Goal: Check status: Check status

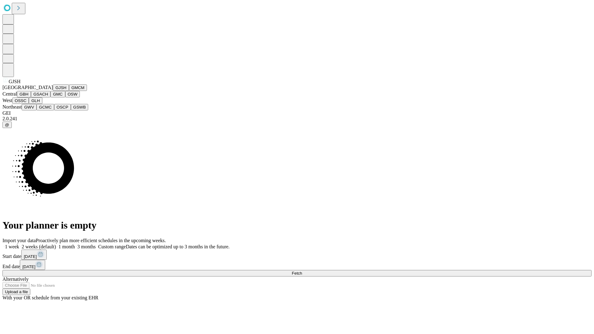
click at [53, 91] on button "GJSH" at bounding box center [61, 88] width 16 height 7
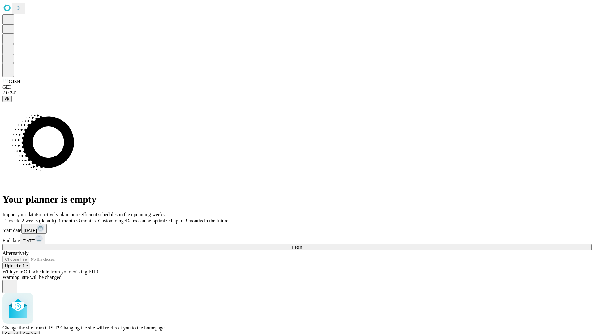
click at [37, 332] on span "Confirm" at bounding box center [30, 334] width 15 height 5
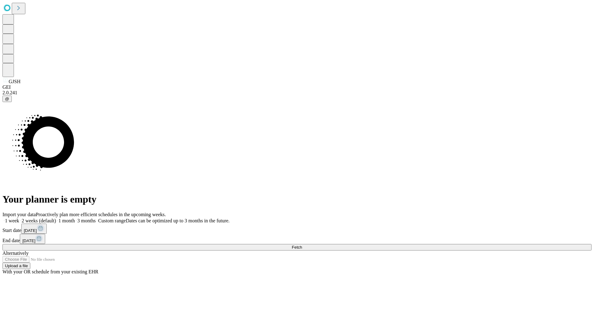
click at [19, 218] on label "1 week" at bounding box center [10, 220] width 17 height 5
click at [302, 245] on span "Fetch" at bounding box center [297, 247] width 10 height 5
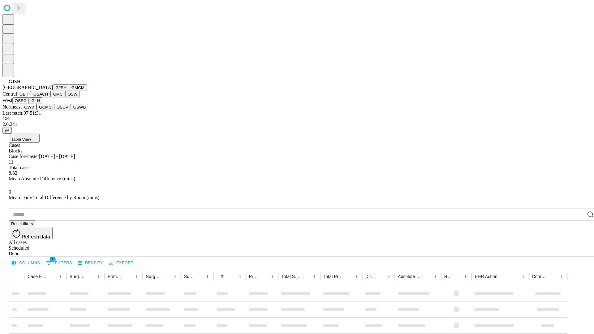
click at [69, 91] on button "GMCM" at bounding box center [78, 88] width 18 height 7
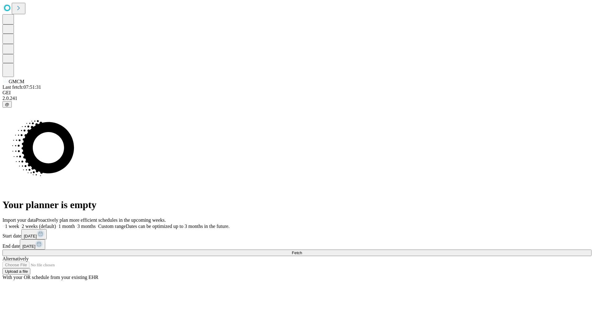
click at [19, 224] on label "1 week" at bounding box center [10, 226] width 17 height 5
click at [302, 251] on span "Fetch" at bounding box center [297, 253] width 10 height 5
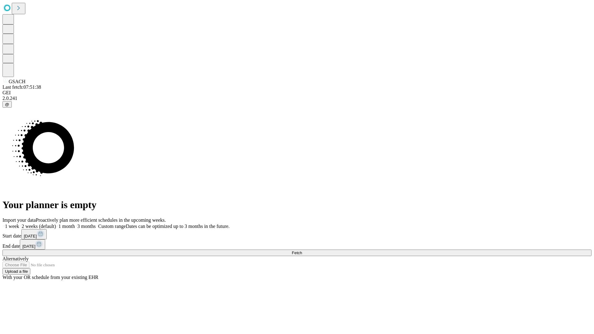
click at [19, 224] on label "1 week" at bounding box center [10, 226] width 17 height 5
click at [302, 251] on span "Fetch" at bounding box center [297, 253] width 10 height 5
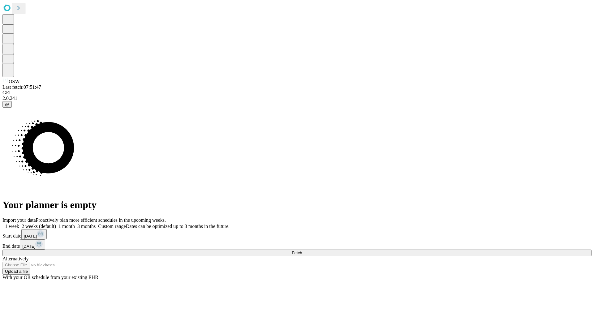
click at [19, 224] on label "1 week" at bounding box center [10, 226] width 17 height 5
click at [302, 251] on span "Fetch" at bounding box center [297, 253] width 10 height 5
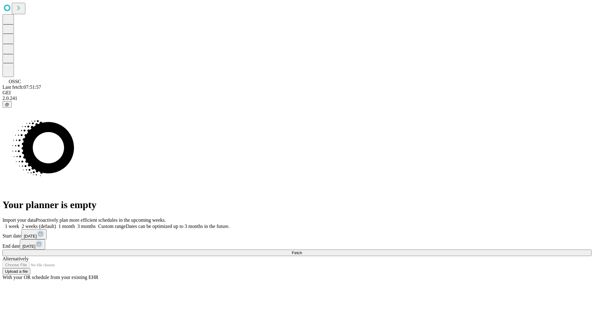
click at [19, 224] on label "1 week" at bounding box center [10, 226] width 17 height 5
click at [302, 251] on span "Fetch" at bounding box center [297, 253] width 10 height 5
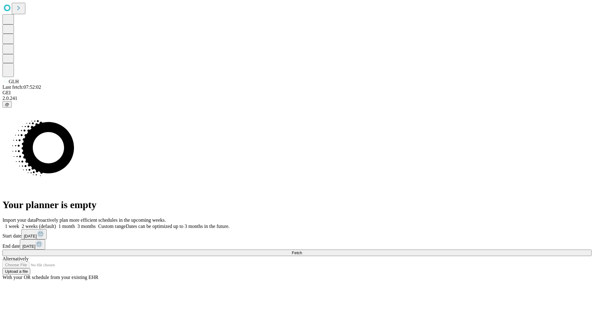
click at [19, 224] on label "1 week" at bounding box center [10, 226] width 17 height 5
click at [302, 251] on span "Fetch" at bounding box center [297, 253] width 10 height 5
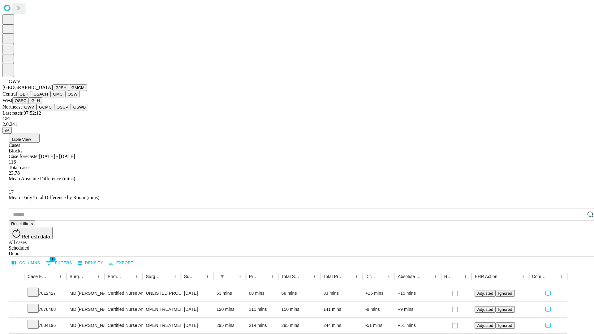
click at [48, 111] on button "GCMC" at bounding box center [46, 107] width 18 height 7
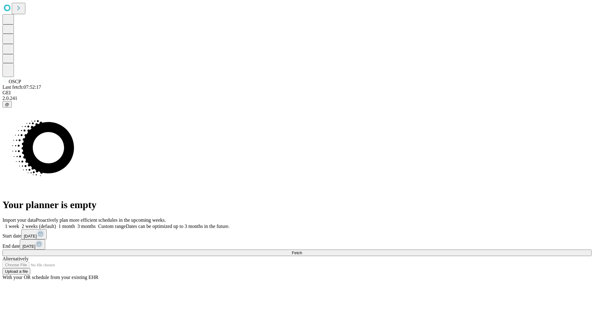
click at [302, 251] on span "Fetch" at bounding box center [297, 253] width 10 height 5
